Goal: Check status: Check status

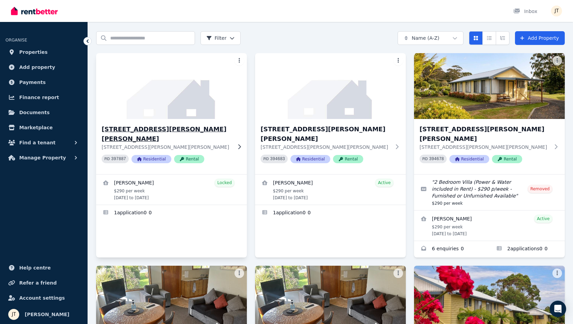
scroll to position [21, 0]
click at [35, 84] on span "Payments" at bounding box center [32, 82] width 26 height 8
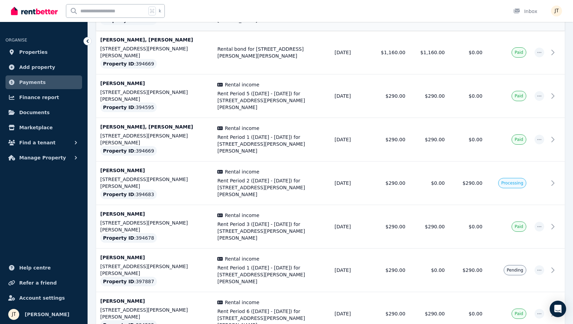
scroll to position [397, 0]
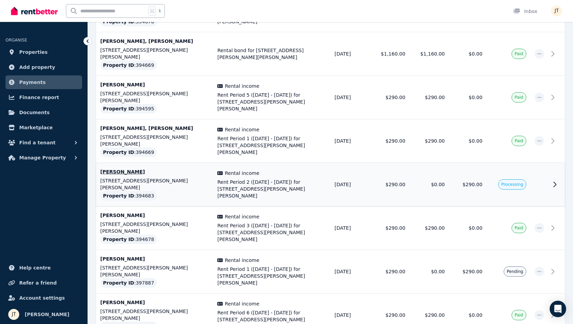
click at [190, 177] on p "[STREET_ADDRESS][PERSON_NAME][PERSON_NAME]" at bounding box center [154, 184] width 109 height 14
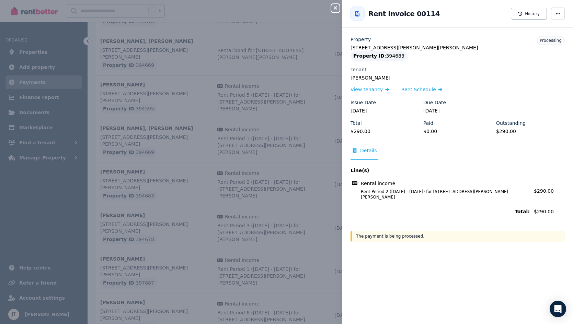
click at [337, 10] on icon "button" at bounding box center [335, 7] width 8 height 5
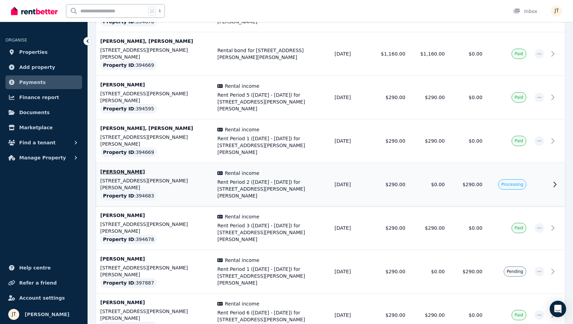
click at [517, 163] on td "Processing" at bounding box center [508, 185] width 44 height 44
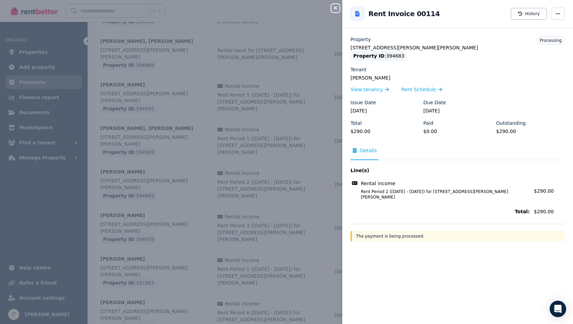
click at [296, 98] on div "Close panel Back to Rent Invoice 00114 History Property [STREET_ADDRESS][PERSON…" at bounding box center [286, 162] width 573 height 324
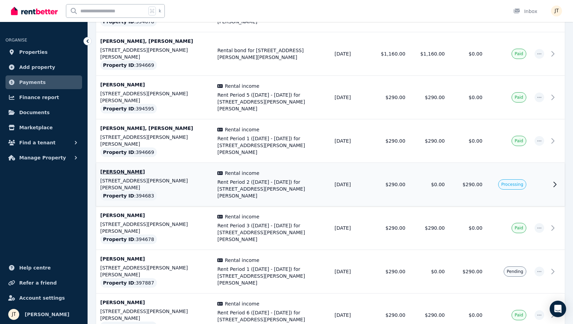
click at [302, 163] on td "Rental income Rent Period 2 ([DATE] - [DATE]) for [STREET_ADDRESS][PERSON_NAME]…" at bounding box center [271, 185] width 117 height 44
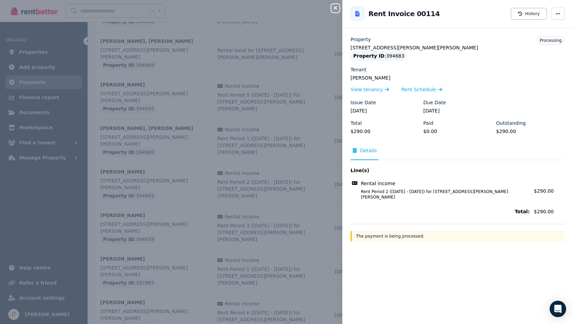
click at [336, 8] on icon "button" at bounding box center [335, 7] width 3 height 3
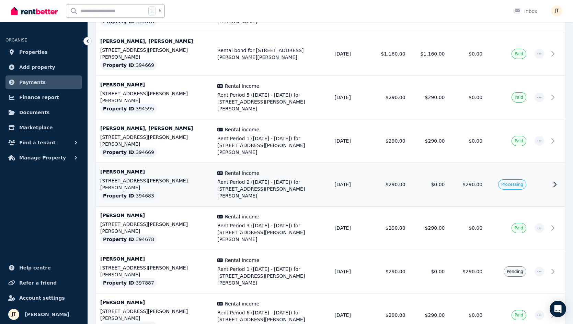
click at [351, 163] on td "[DATE]" at bounding box center [349, 185] width 39 height 44
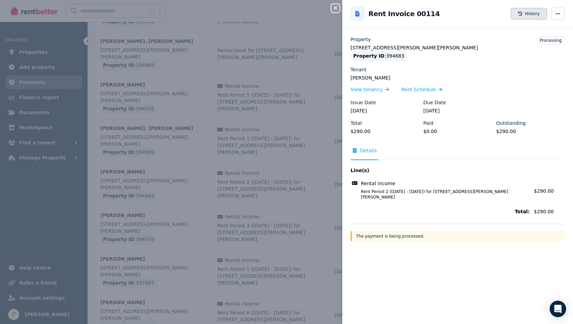
click at [531, 17] on button "History" at bounding box center [529, 14] width 36 height 12
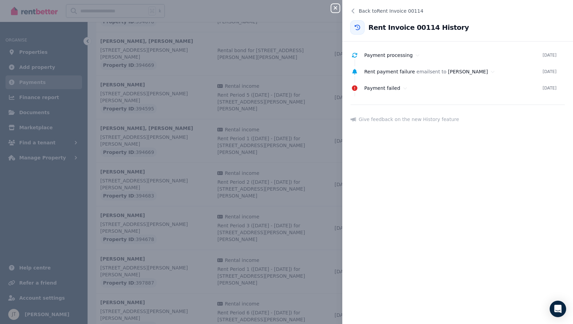
click at [338, 7] on icon "button" at bounding box center [335, 7] width 8 height 5
